Goal: Obtain resource: Obtain resource

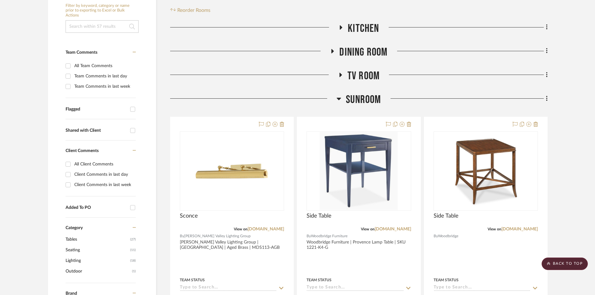
scroll to position [122, 0]
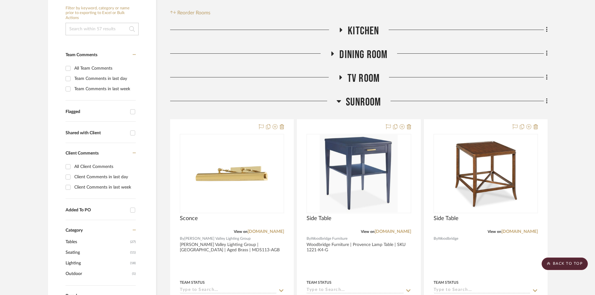
click at [364, 103] on span "SUNROOM" at bounding box center [363, 102] width 35 height 13
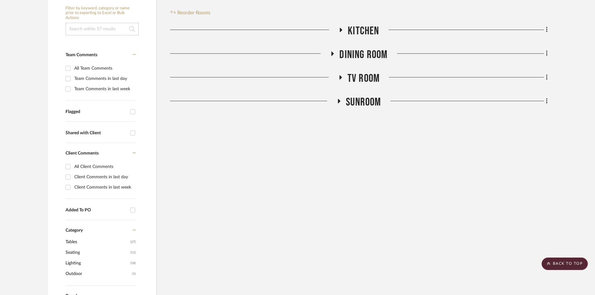
click at [367, 76] on span "TV ROOM" at bounding box center [363, 78] width 32 height 13
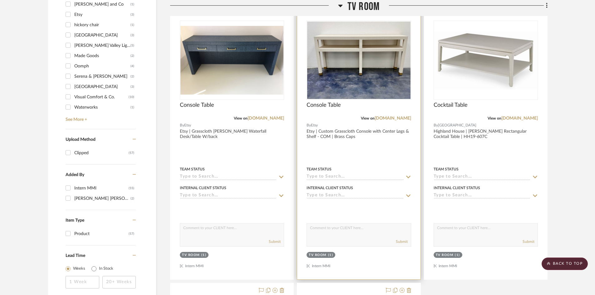
scroll to position [420, 0]
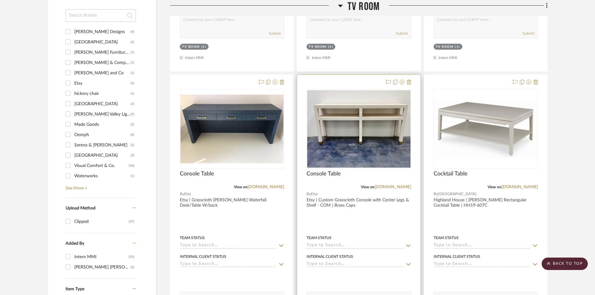
click at [361, 144] on img "0" at bounding box center [358, 128] width 103 height 77
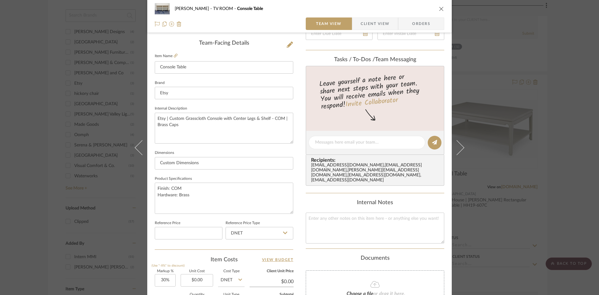
scroll to position [0, 0]
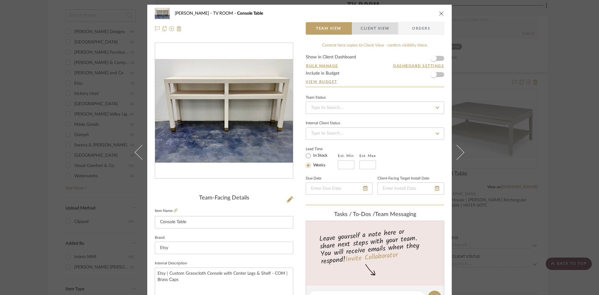
click at [375, 30] on span "Client View" at bounding box center [375, 28] width 29 height 12
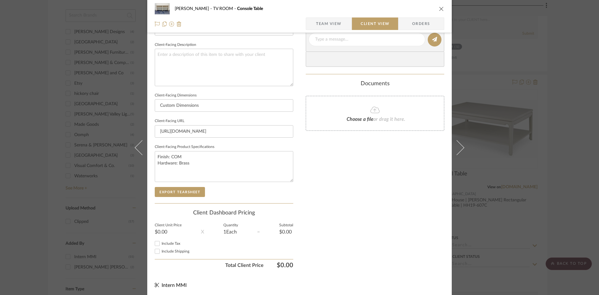
scroll to position [219, 0]
click at [184, 190] on button "Export Tearsheet" at bounding box center [180, 190] width 50 height 10
click at [439, 8] on icon "close" at bounding box center [441, 8] width 5 height 5
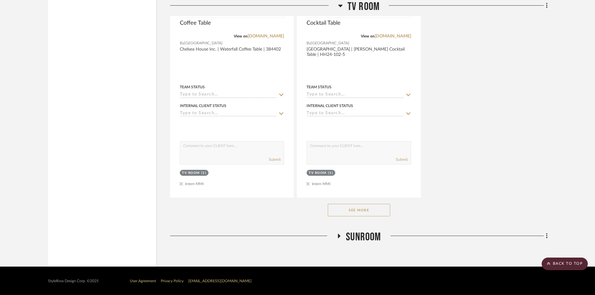
scroll to position [848, 0]
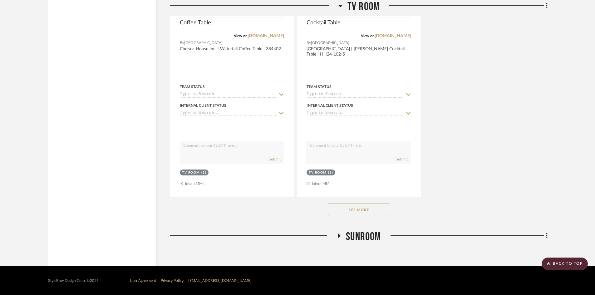
click at [374, 212] on button "See More" at bounding box center [359, 210] width 62 height 12
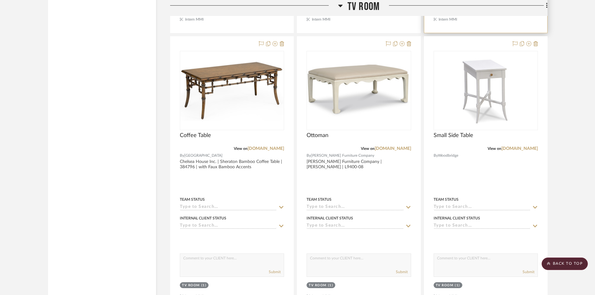
scroll to position [1013, 0]
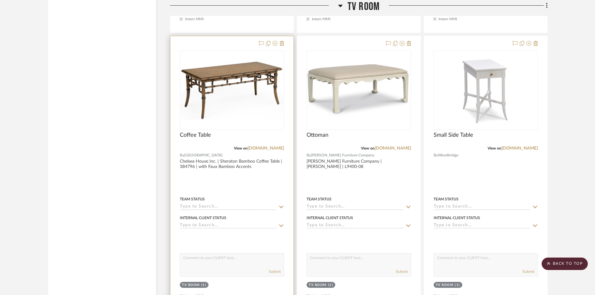
click at [253, 109] on img "0" at bounding box center [231, 90] width 103 height 60
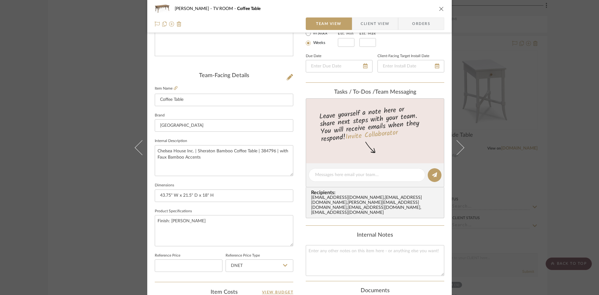
scroll to position [83, 0]
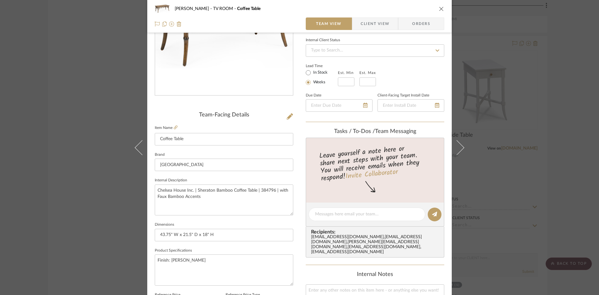
click at [372, 21] on span "Client View" at bounding box center [375, 23] width 29 height 12
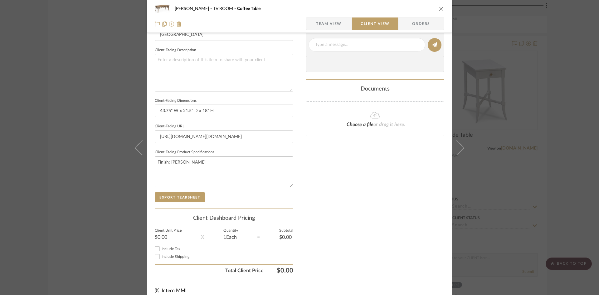
scroll to position [219, 0]
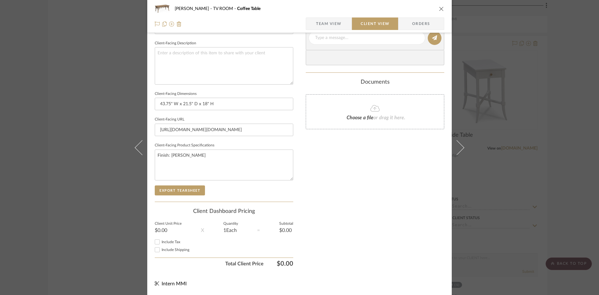
click at [175, 185] on sr-form-field "Client-Facing Product Specifications Finish: Antique Brown" at bounding box center [224, 163] width 139 height 44
click at [181, 189] on button "Export Tearsheet" at bounding box center [180, 190] width 50 height 10
click at [559, 96] on div "[PERSON_NAME] TV ROOM Coffee Table Team View Client View Orders Client-Facing D…" at bounding box center [299, 147] width 599 height 295
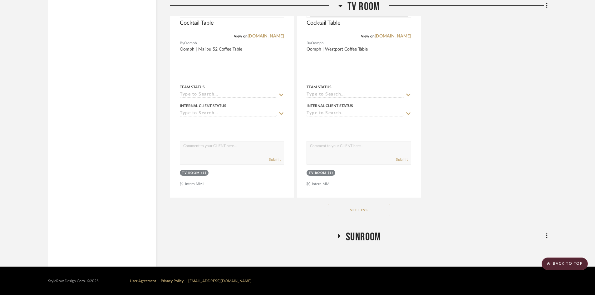
scroll to position [1679, 0]
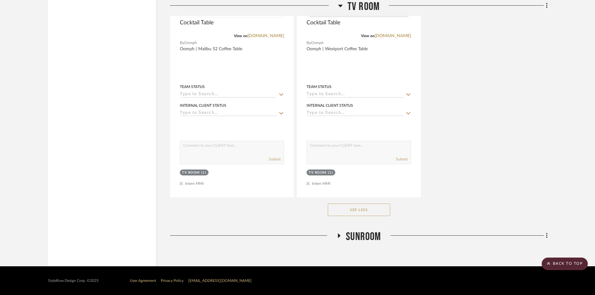
click at [370, 234] on span "SUNROOM" at bounding box center [363, 236] width 35 height 13
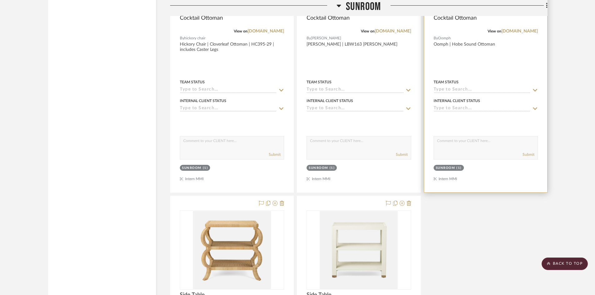
scroll to position [2306, 0]
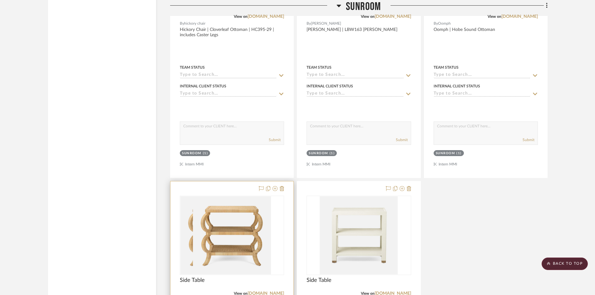
click at [272, 224] on div at bounding box center [232, 235] width 104 height 79
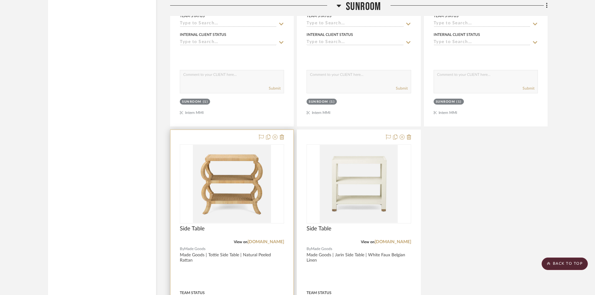
scroll to position [2412, 0]
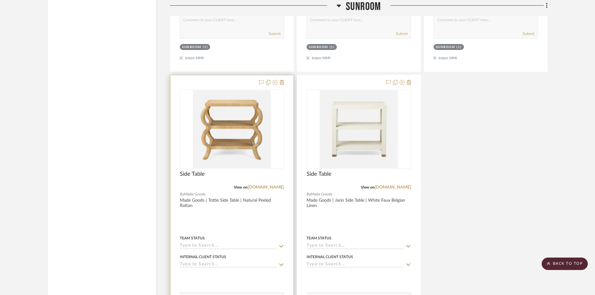
click at [239, 218] on div at bounding box center [231, 211] width 123 height 273
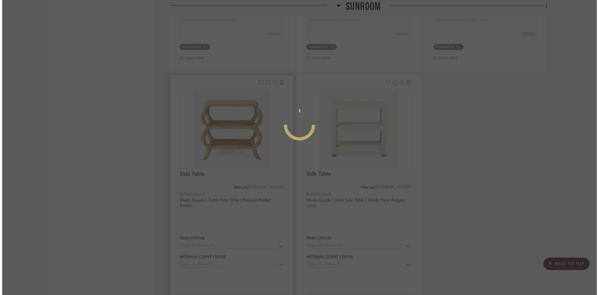
scroll to position [0, 0]
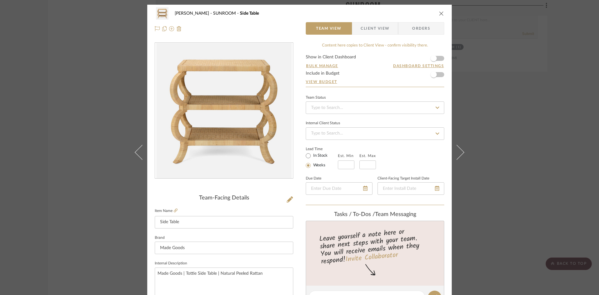
click at [371, 28] on span "Client View" at bounding box center [375, 28] width 29 height 12
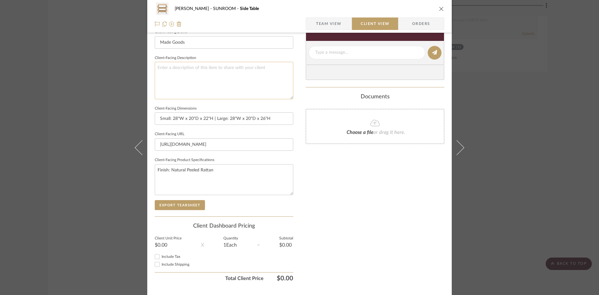
scroll to position [206, 0]
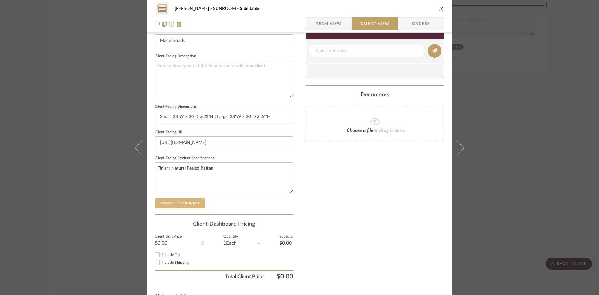
click at [191, 202] on button "Export Tearsheet" at bounding box center [180, 203] width 50 height 10
click at [540, 163] on div "[PERSON_NAME] SUNROOM Side Table Team View Client View Orders Client-Facing Det…" at bounding box center [299, 147] width 599 height 295
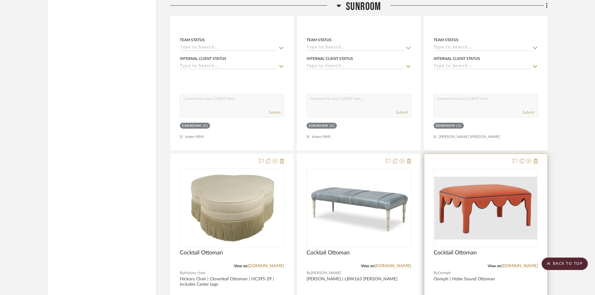
scroll to position [2078, 0]
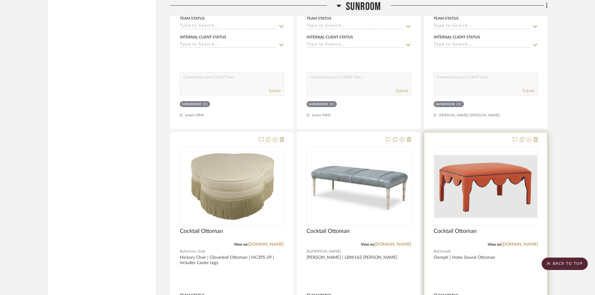
click at [518, 177] on img "0" at bounding box center [485, 186] width 103 height 63
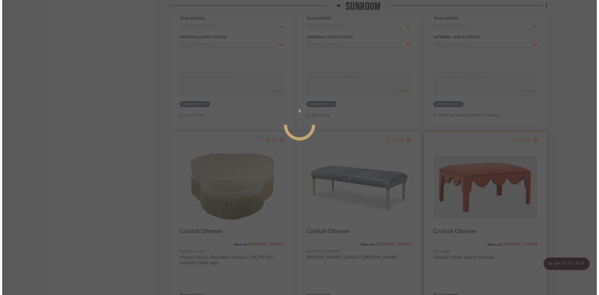
scroll to position [0, 0]
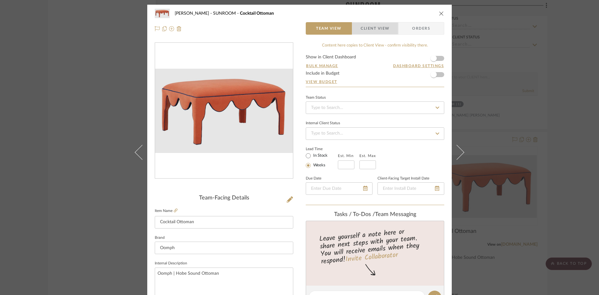
click at [372, 30] on span "Client View" at bounding box center [375, 28] width 29 height 12
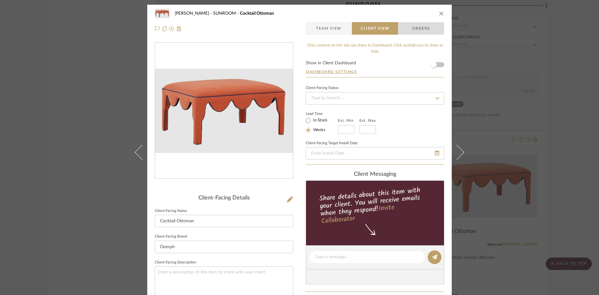
click at [429, 29] on span "Orders" at bounding box center [422, 28] width 32 height 12
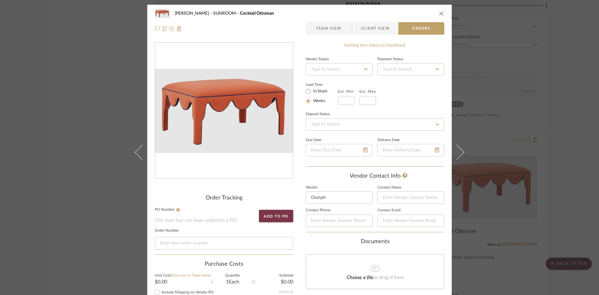
click at [375, 27] on span "Client View" at bounding box center [375, 28] width 29 height 12
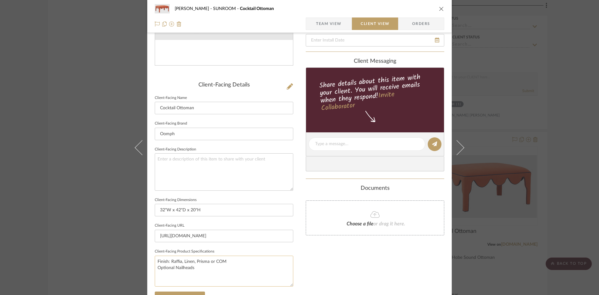
scroll to position [145, 0]
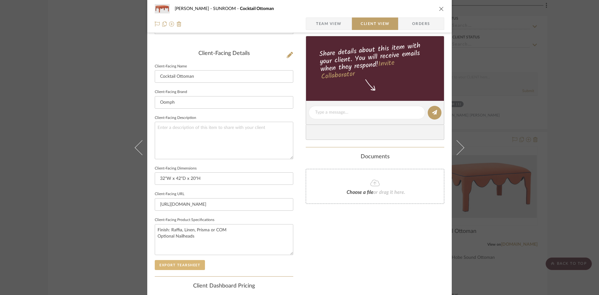
click at [194, 265] on button "Export Tearsheet" at bounding box center [180, 265] width 50 height 10
click at [554, 80] on div "[PERSON_NAME] SUNROOM Cocktail Ottoman Team View Client View Orders Client-Faci…" at bounding box center [299, 147] width 599 height 295
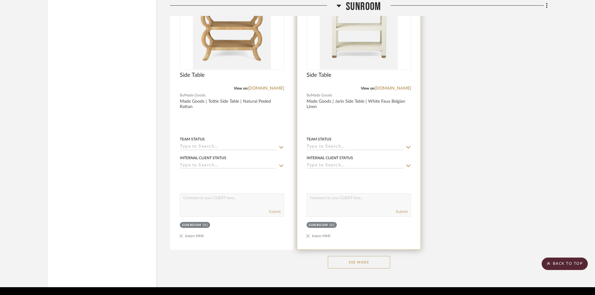
scroll to position [2532, 0]
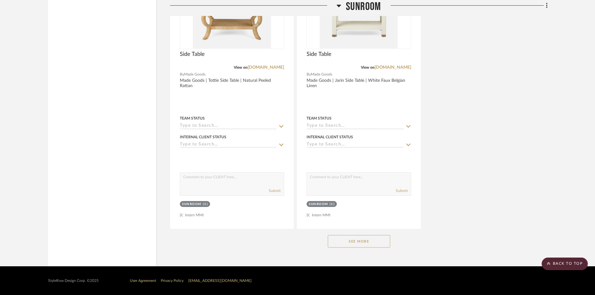
click at [358, 241] on button "See More" at bounding box center [359, 241] width 62 height 12
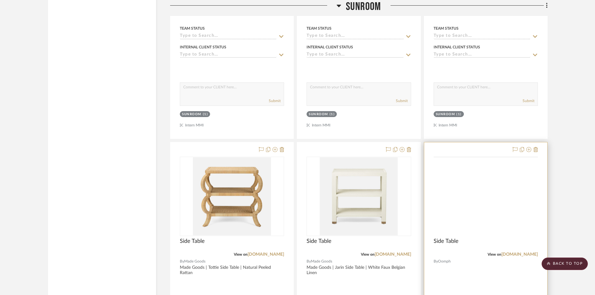
scroll to position [2357, 0]
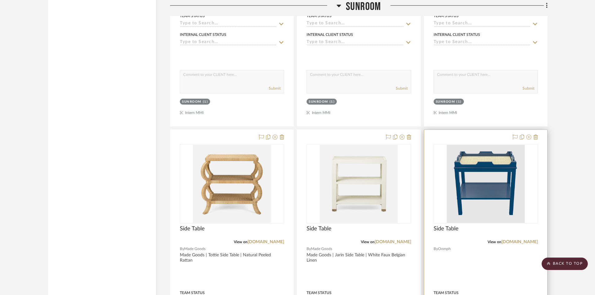
click at [0, 0] on img at bounding box center [0, 0] width 0 height 0
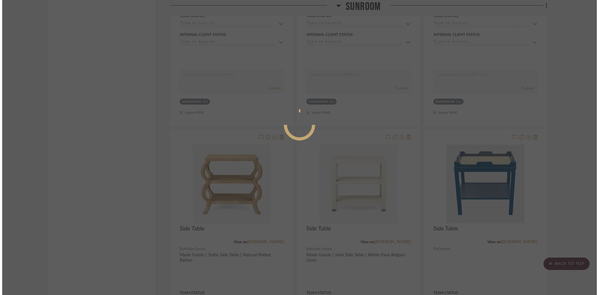
scroll to position [0, 0]
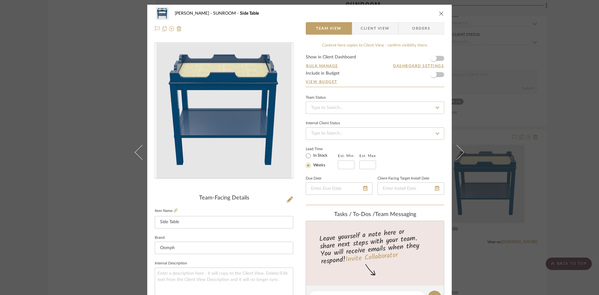
click at [377, 31] on span "Client View" at bounding box center [375, 28] width 29 height 12
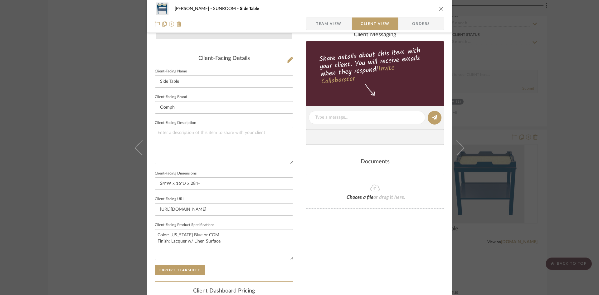
scroll to position [142, 0]
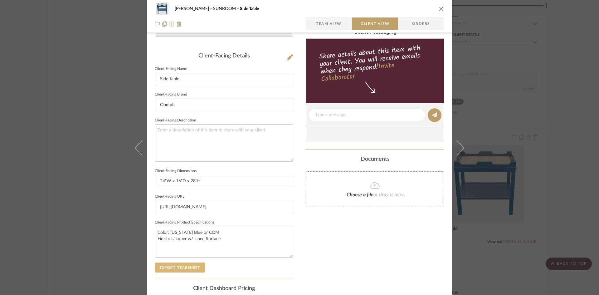
click at [196, 268] on button "Export Tearsheet" at bounding box center [180, 268] width 50 height 10
click at [555, 59] on div "[PERSON_NAME] SUNROOM Side Table Team View Client View Orders Client-Facing Det…" at bounding box center [299, 147] width 599 height 295
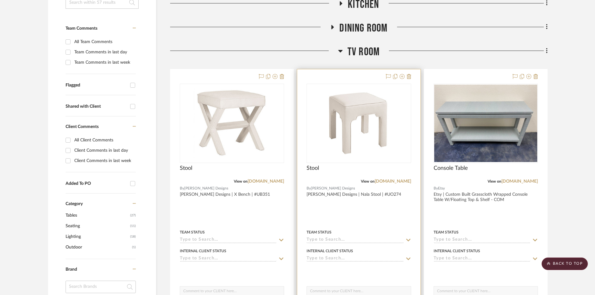
scroll to position [148, 0]
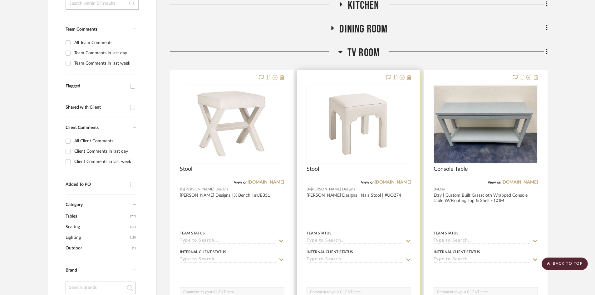
click at [367, 109] on img "0" at bounding box center [359, 124] width 80 height 78
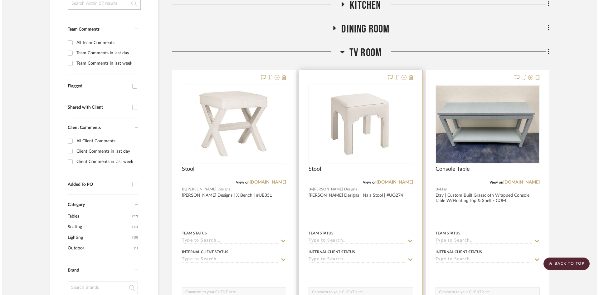
scroll to position [0, 0]
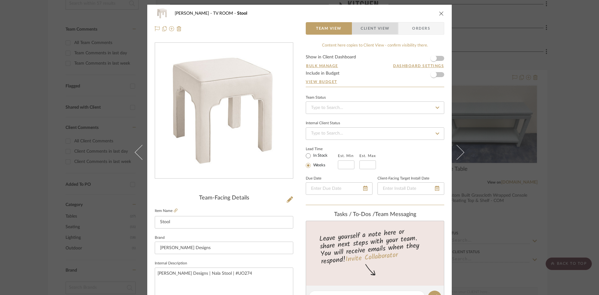
click at [361, 31] on span "Client View" at bounding box center [375, 28] width 29 height 12
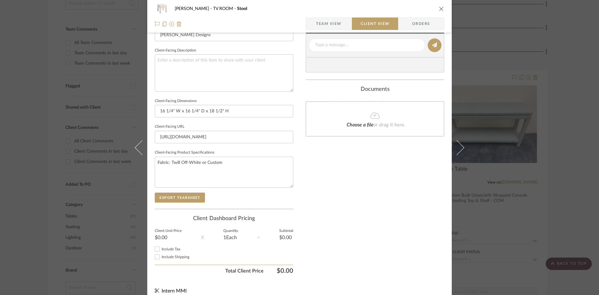
scroll to position [219, 0]
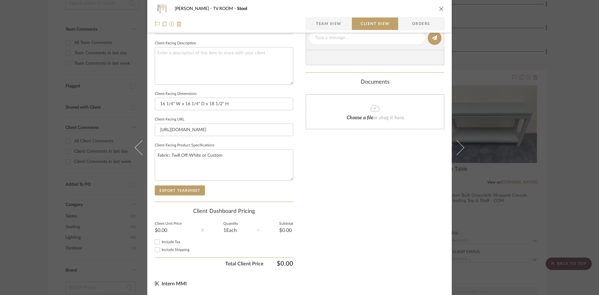
click at [199, 191] on button "Export Tearsheet" at bounding box center [180, 190] width 50 height 10
